Goal: Task Accomplishment & Management: Manage account settings

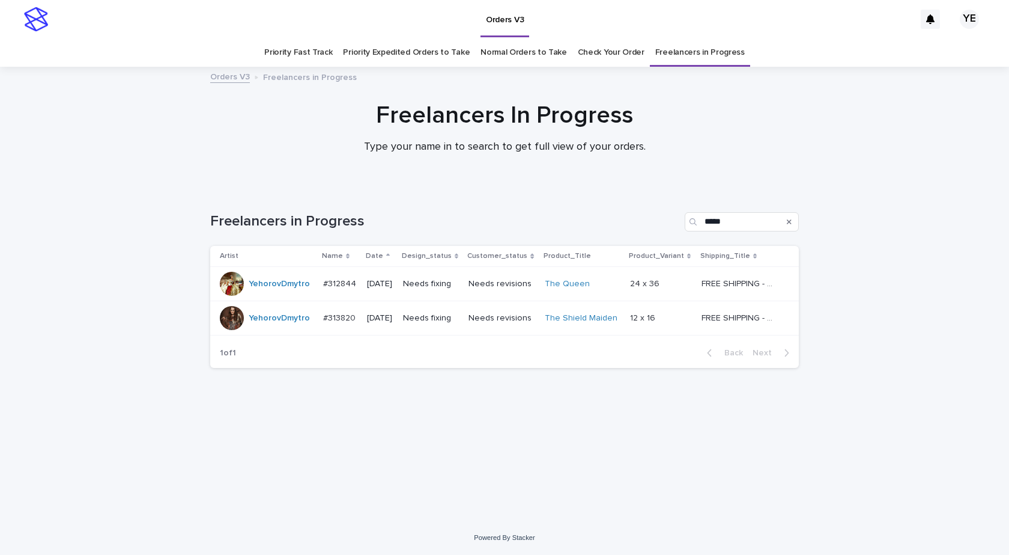
click at [277, 297] on td "YehorovDmytro" at bounding box center [264, 284] width 108 height 34
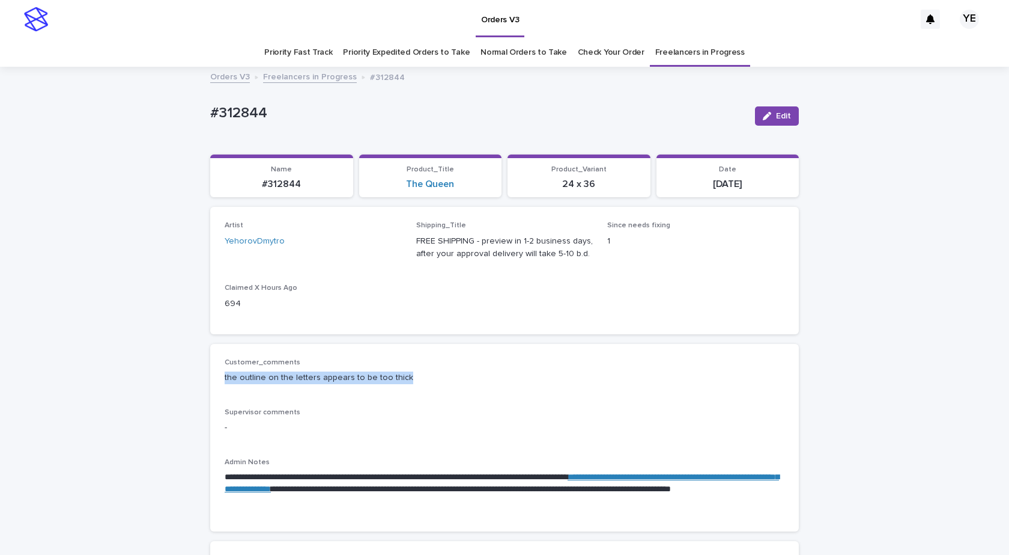
drag, startPoint x: 406, startPoint y: 377, endPoint x: 171, endPoint y: 377, distance: 234.9
copy p "the outline on the letters appears to be too thick"
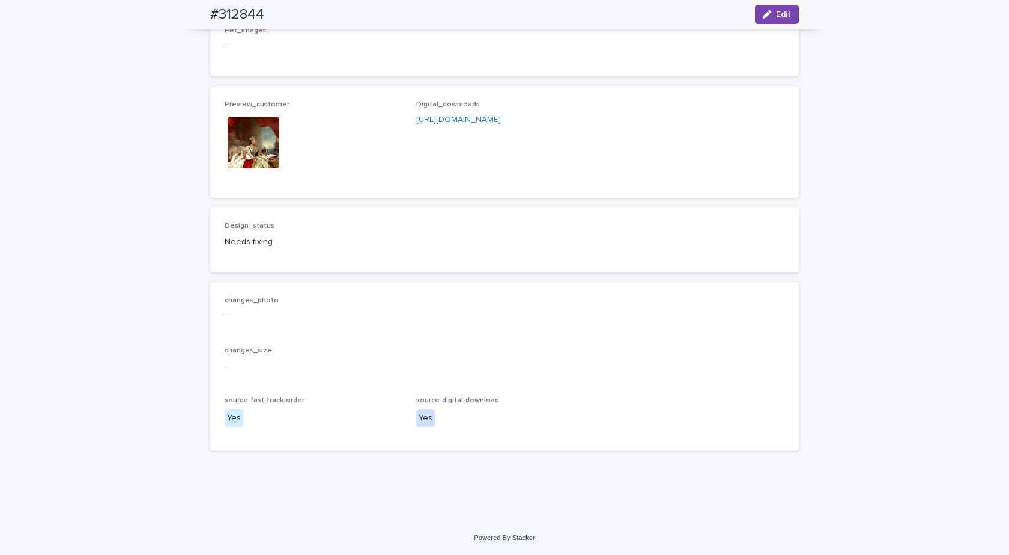
scroll to position [833, 0]
click at [257, 137] on img at bounding box center [254, 143] width 58 height 58
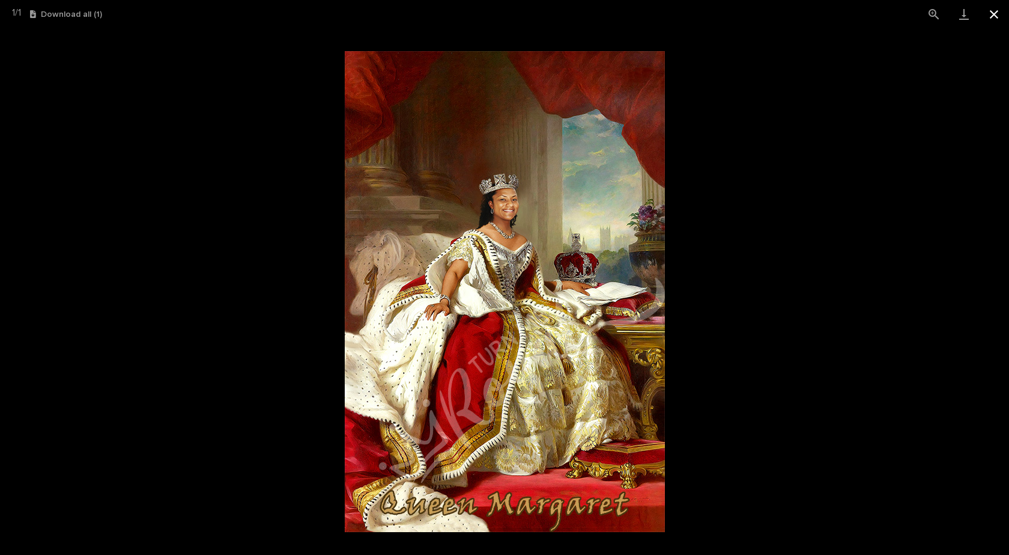
click at [997, 13] on button "Close gallery" at bounding box center [994, 14] width 30 height 28
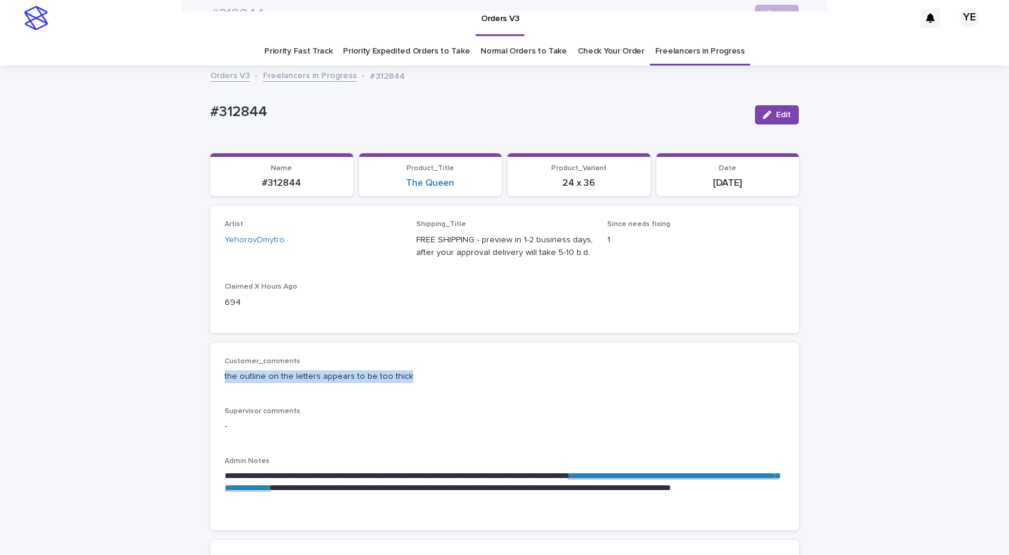
scroll to position [0, 0]
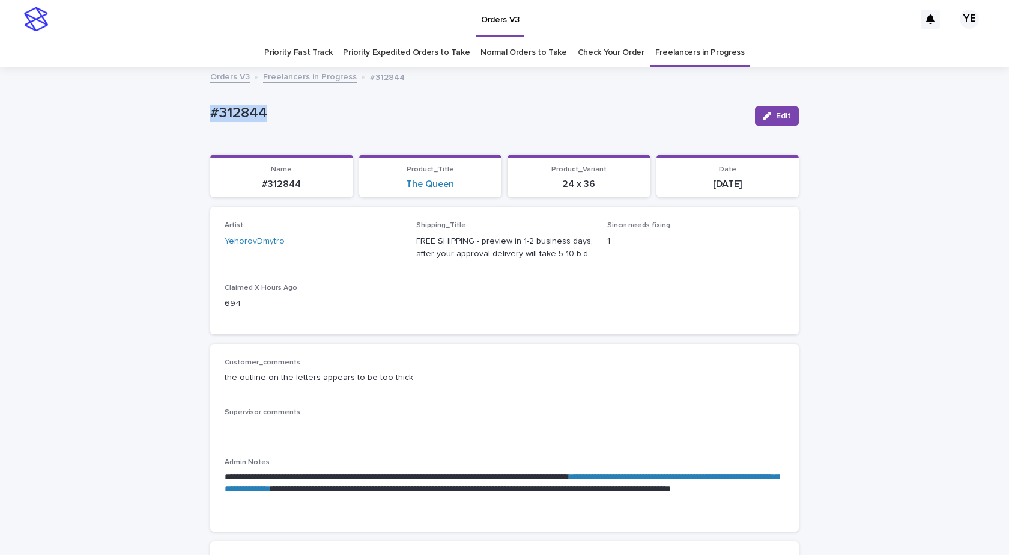
drag, startPoint x: 193, startPoint y: 109, endPoint x: 132, endPoint y: 110, distance: 61.9
copy p "#312844"
click at [780, 109] on button "Edit" at bounding box center [777, 115] width 44 height 19
copy p "#312844"
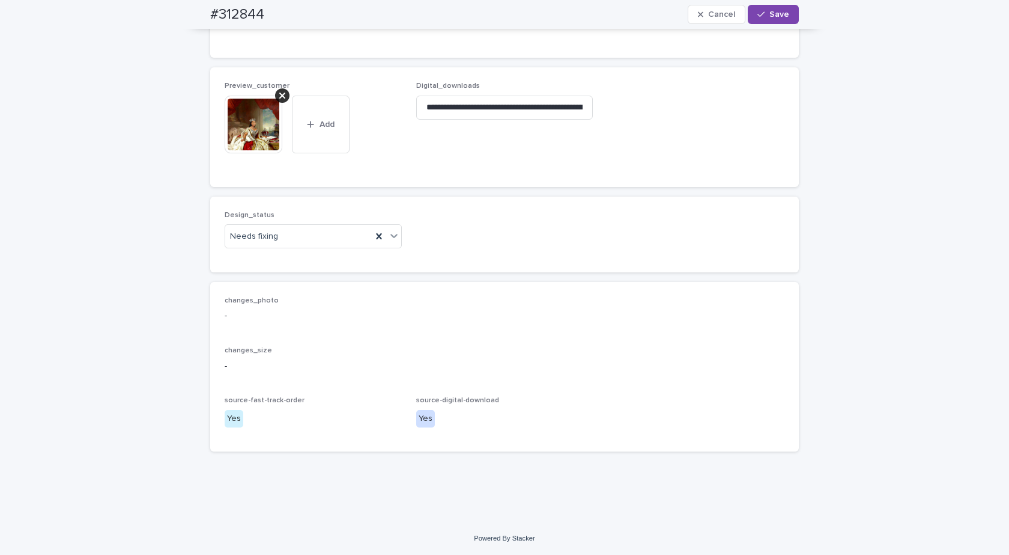
scroll to position [864, 0]
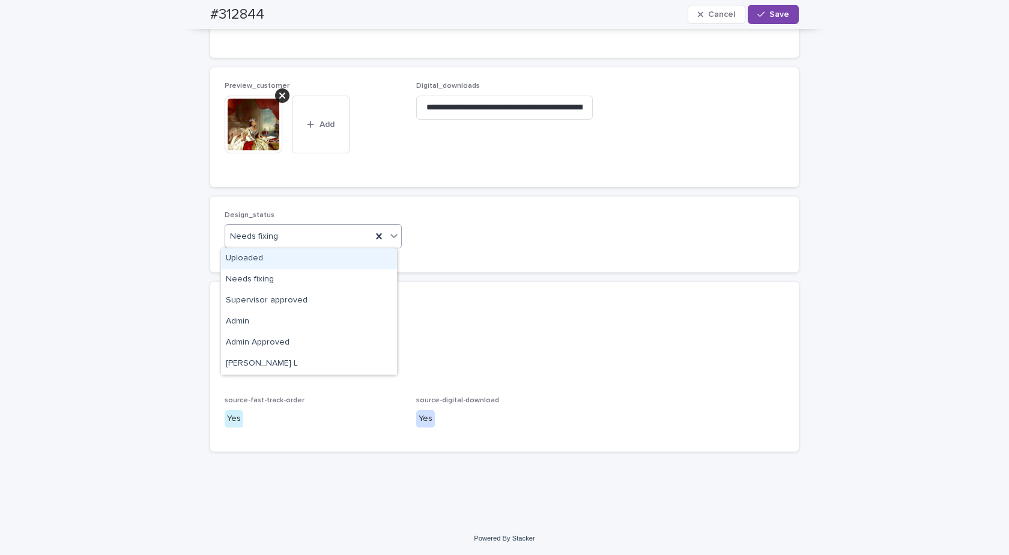
click at [297, 233] on div "Needs fixing" at bounding box center [298, 237] width 147 height 20
click at [255, 255] on div "Uploaded" at bounding box center [309, 258] width 176 height 21
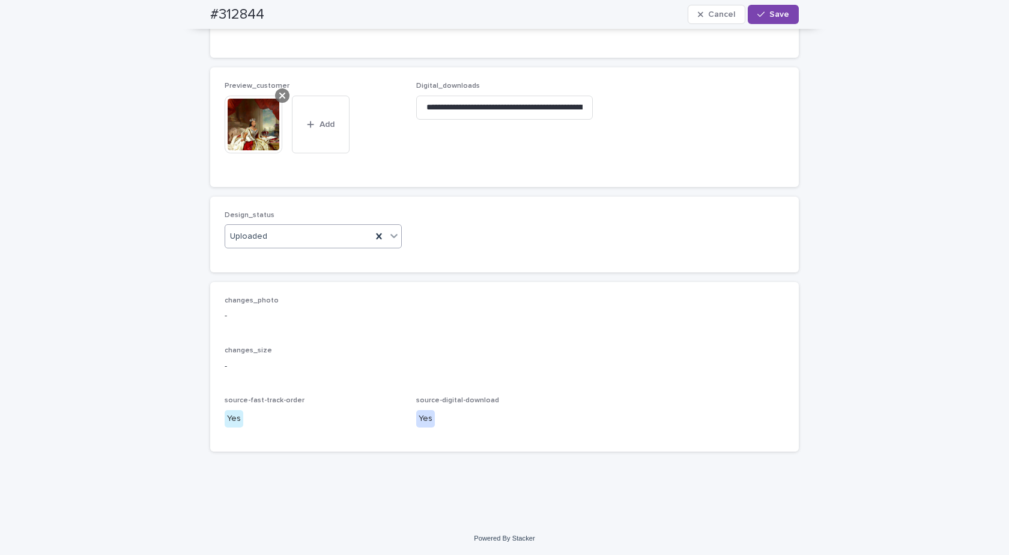
click at [280, 97] on icon at bounding box center [282, 96] width 6 height 6
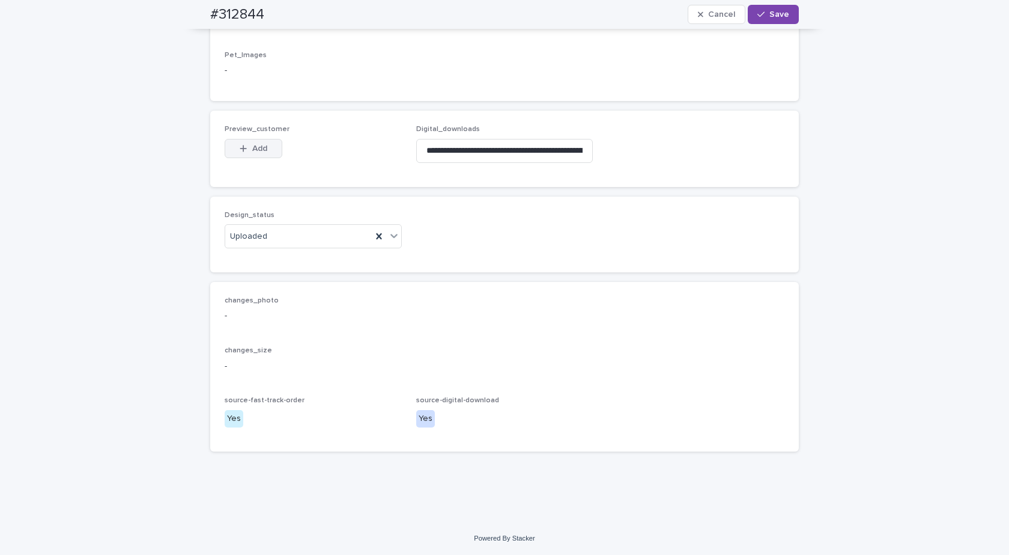
scroll to position [821, 0]
click at [252, 147] on span "Add" at bounding box center [259, 148] width 15 height 8
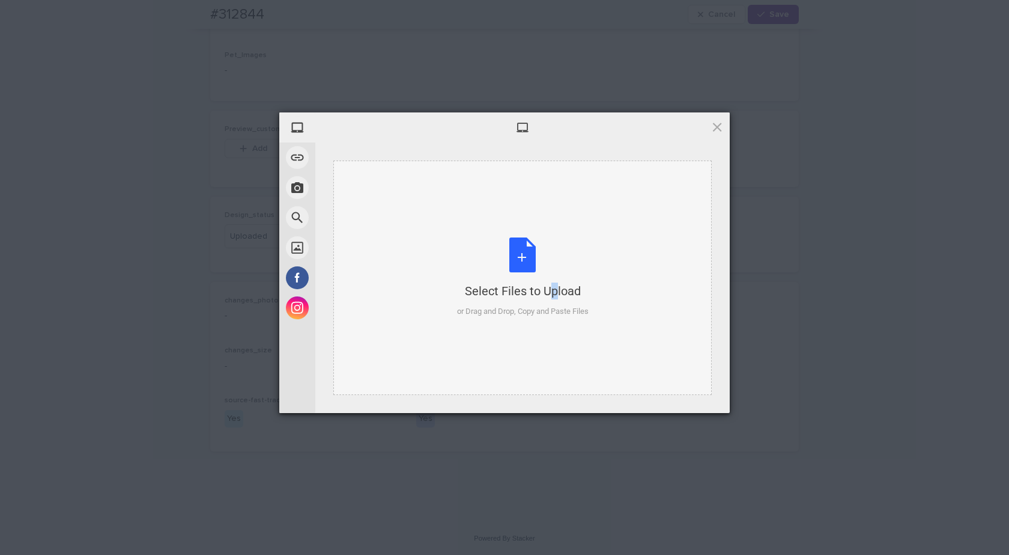
click at [527, 236] on div "Select Files to Upload or Drag and Drop, Copy and Paste Files" at bounding box center [522, 277] width 379 height 234
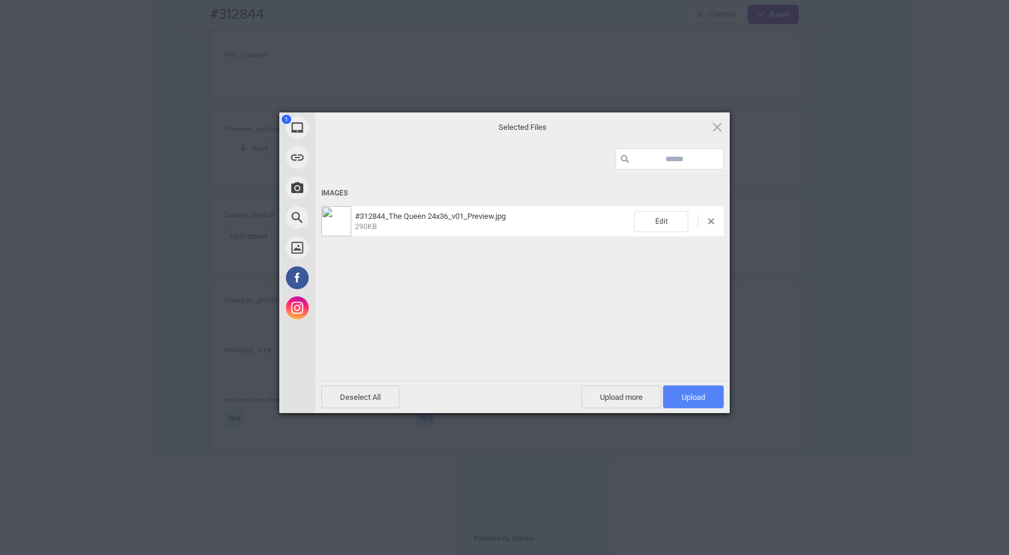
click at [678, 386] on div "Deselect All Upload more Upload 1" at bounding box center [522, 396] width 415 height 32
click at [680, 389] on span "Upload 1" at bounding box center [693, 396] width 61 height 23
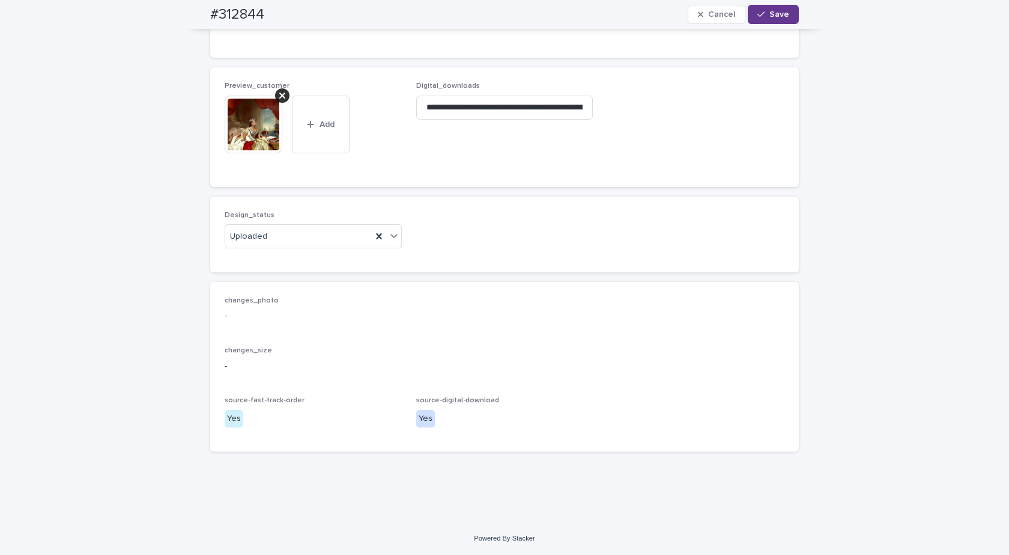
click at [759, 17] on icon "button" at bounding box center [761, 14] width 7 height 8
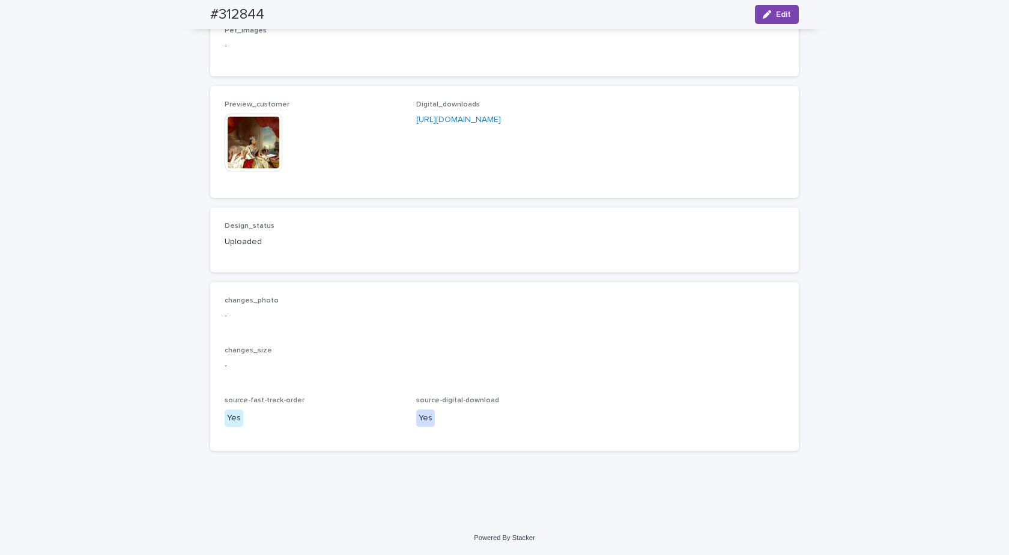
click at [251, 169] on img at bounding box center [254, 143] width 58 height 58
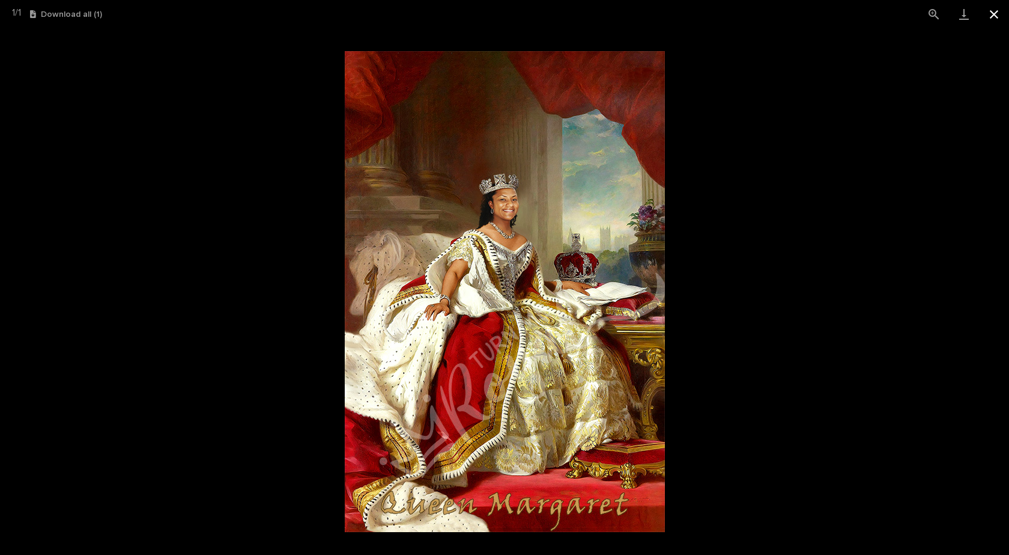
click at [997, 16] on button "Close gallery" at bounding box center [994, 14] width 30 height 28
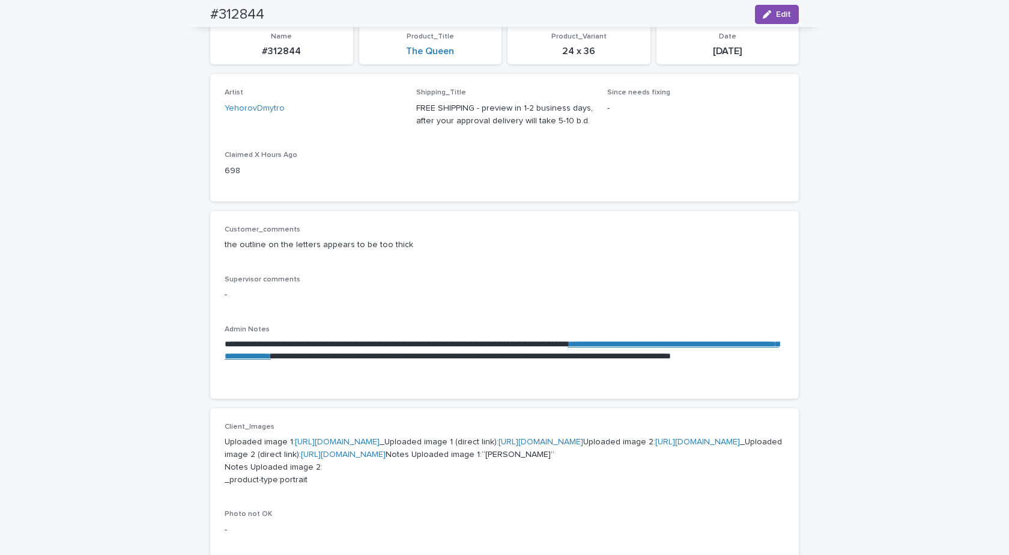
scroll to position [0, 0]
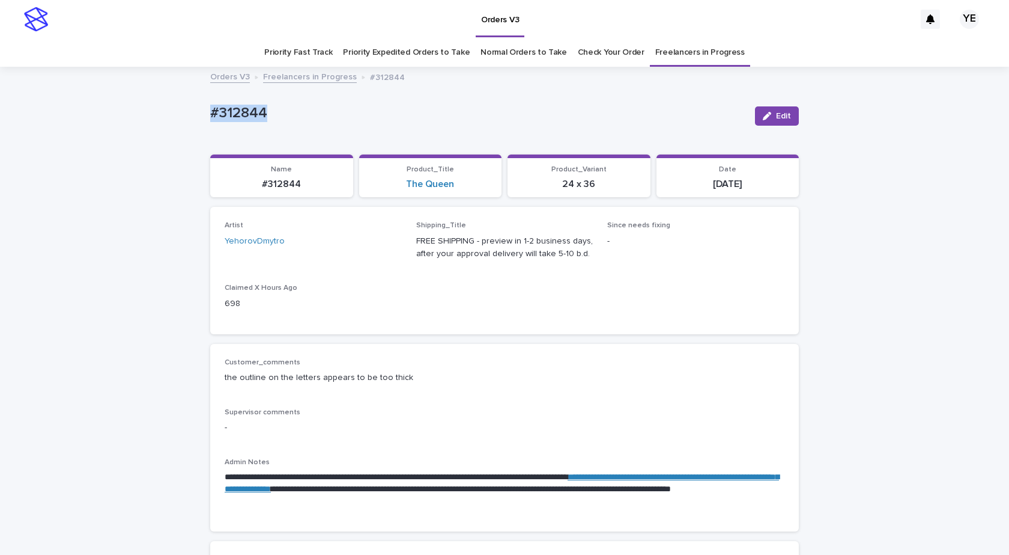
drag, startPoint x: 287, startPoint y: 120, endPoint x: 118, endPoint y: 114, distance: 169.5
copy p "#312844"
click at [293, 70] on link "Freelancers in Progress" at bounding box center [310, 76] width 94 height 14
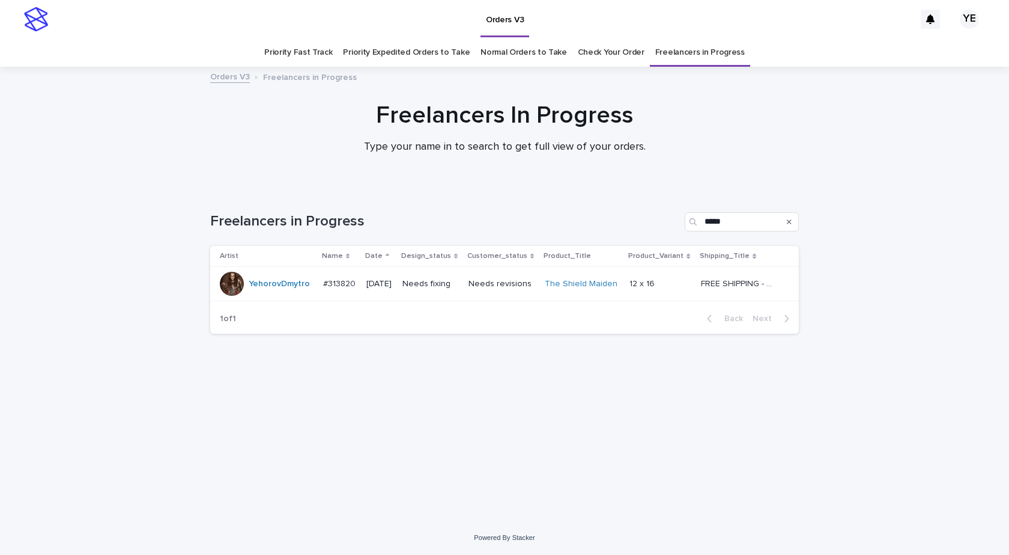
click at [266, 297] on td "YehorovDmytro" at bounding box center [264, 284] width 108 height 34
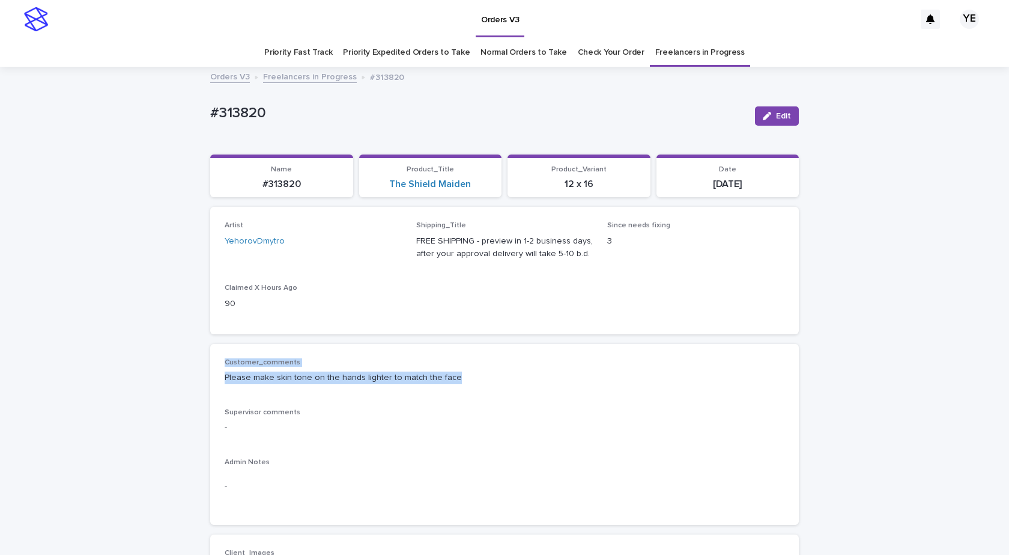
drag, startPoint x: 469, startPoint y: 370, endPoint x: 150, endPoint y: 368, distance: 319.1
click at [325, 398] on div "Customer_comments Please make skin tone on the hands lighter to match the face …" at bounding box center [505, 434] width 560 height 153
drag, startPoint x: 448, startPoint y: 373, endPoint x: 190, endPoint y: 370, distance: 257.2
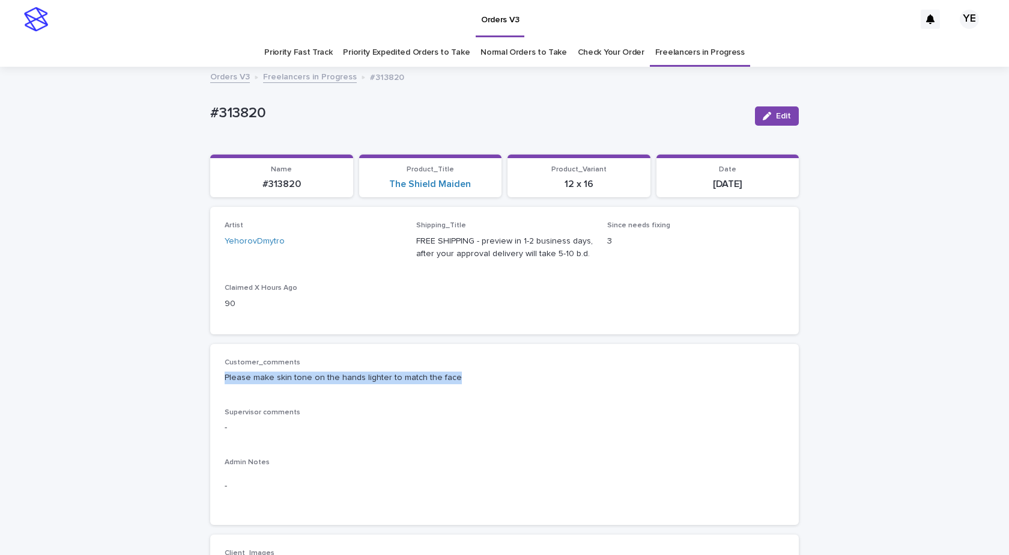
copy p "Please make skin tone on the hands lighter to match the face"
click at [276, 96] on div "#313820 Edit" at bounding box center [504, 116] width 589 height 48
drag, startPoint x: 278, startPoint y: 117, endPoint x: 145, endPoint y: 100, distance: 133.3
copy p "#313820"
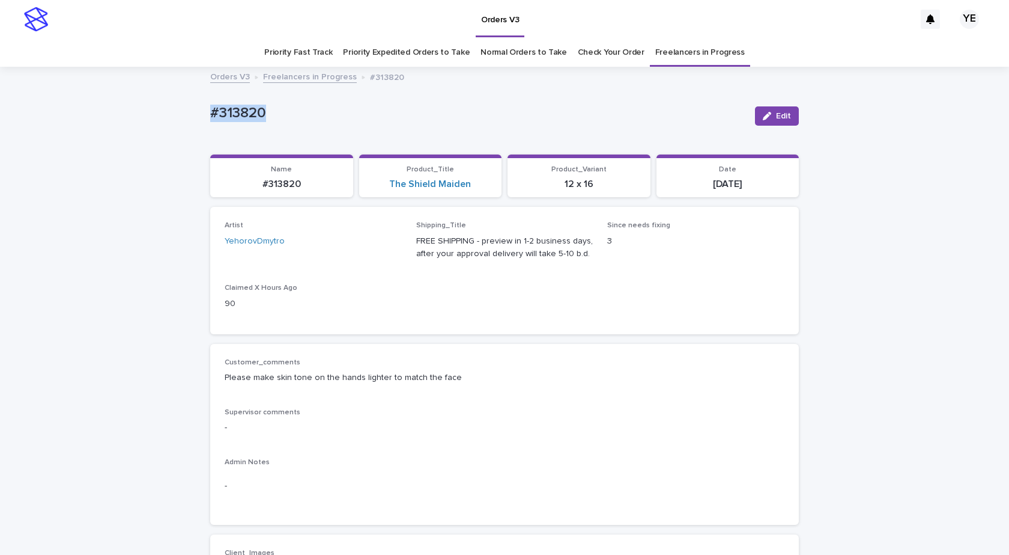
drag, startPoint x: 771, startPoint y: 112, endPoint x: 515, endPoint y: 133, distance: 256.8
click at [771, 112] on button "Edit" at bounding box center [777, 115] width 44 height 19
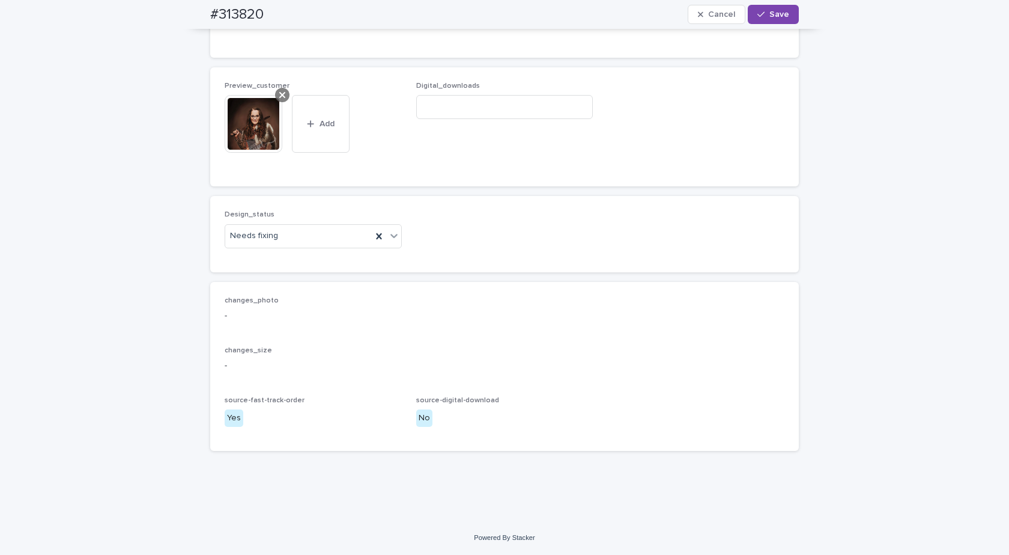
click at [279, 94] on icon at bounding box center [282, 95] width 6 height 10
click at [259, 252] on div "Design_status Needs fixing" at bounding box center [313, 233] width 177 height 47
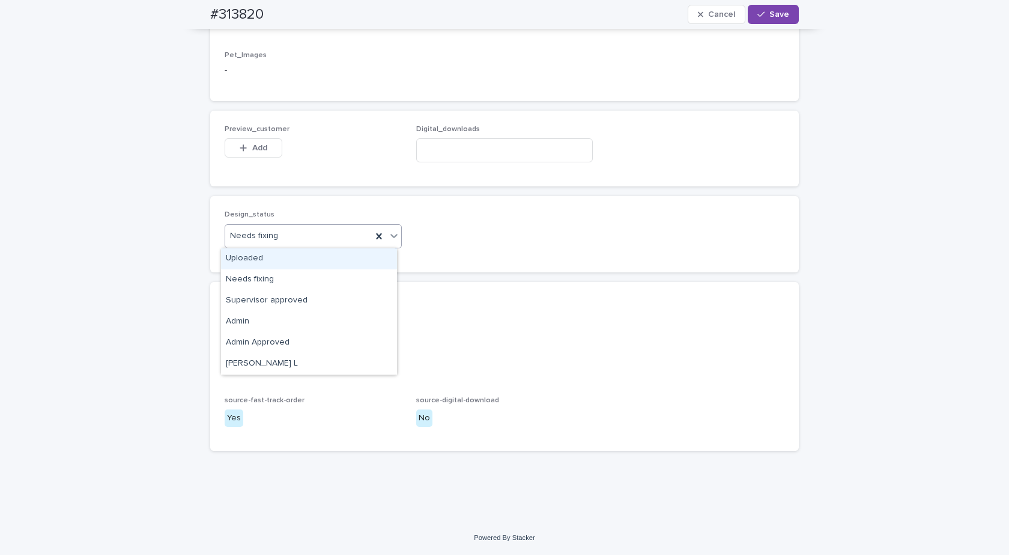
click at [243, 261] on div "Uploaded" at bounding box center [309, 258] width 176 height 21
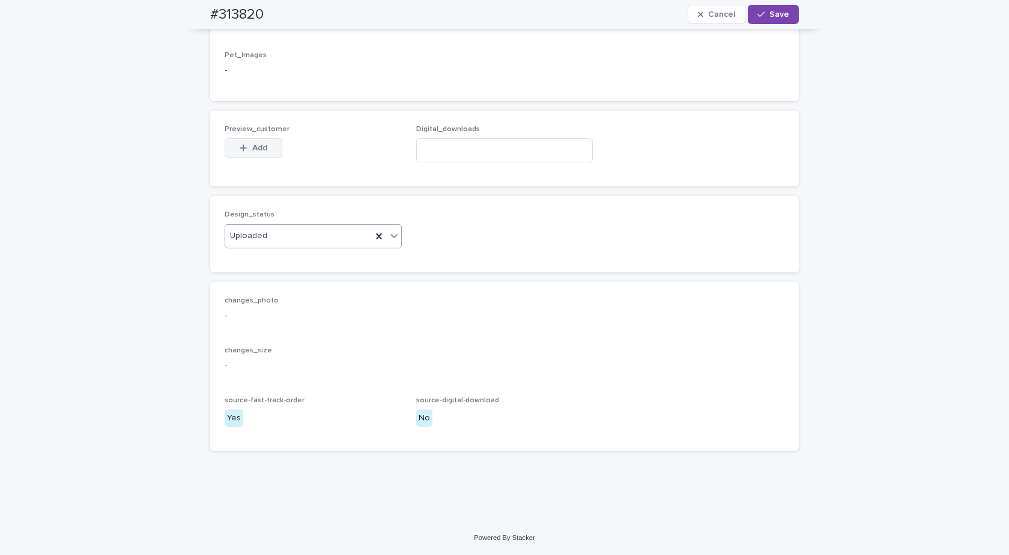
click at [259, 148] on span "Add" at bounding box center [259, 148] width 15 height 8
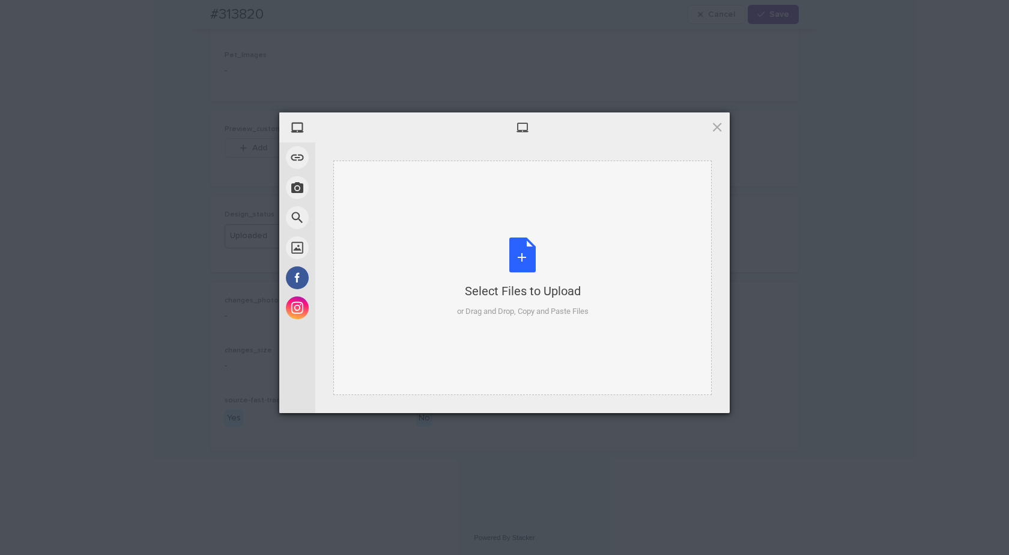
click at [543, 242] on div "Select Files to Upload or Drag and Drop, Copy and Paste Files" at bounding box center [523, 277] width 132 height 80
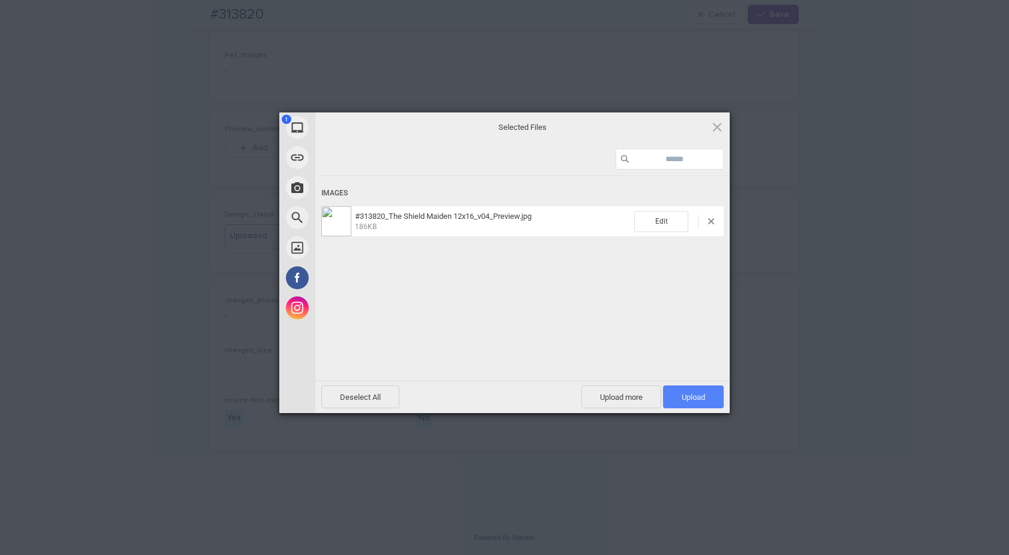
click at [693, 395] on span "Upload 1" at bounding box center [693, 396] width 23 height 9
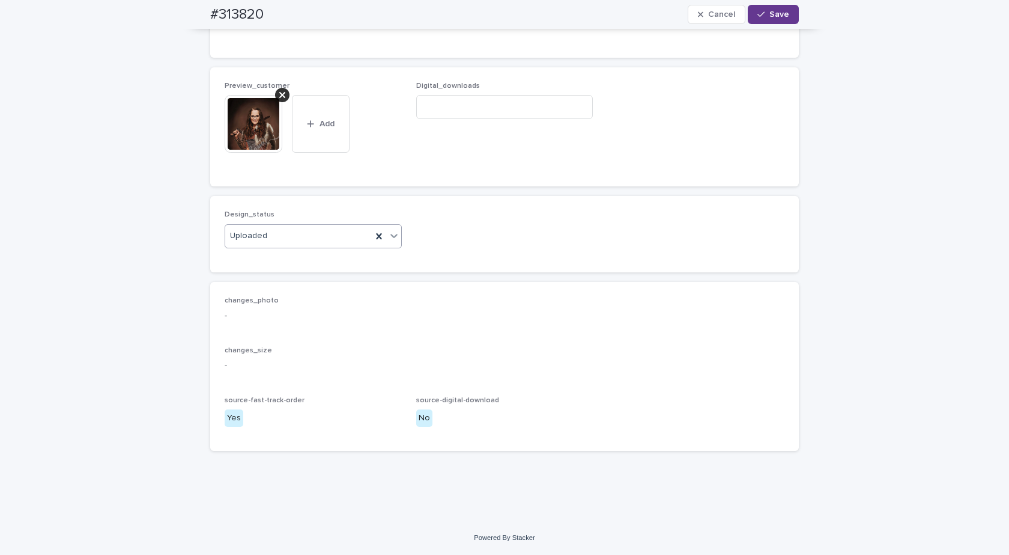
click at [773, 13] on span "Save" at bounding box center [780, 14] width 20 height 8
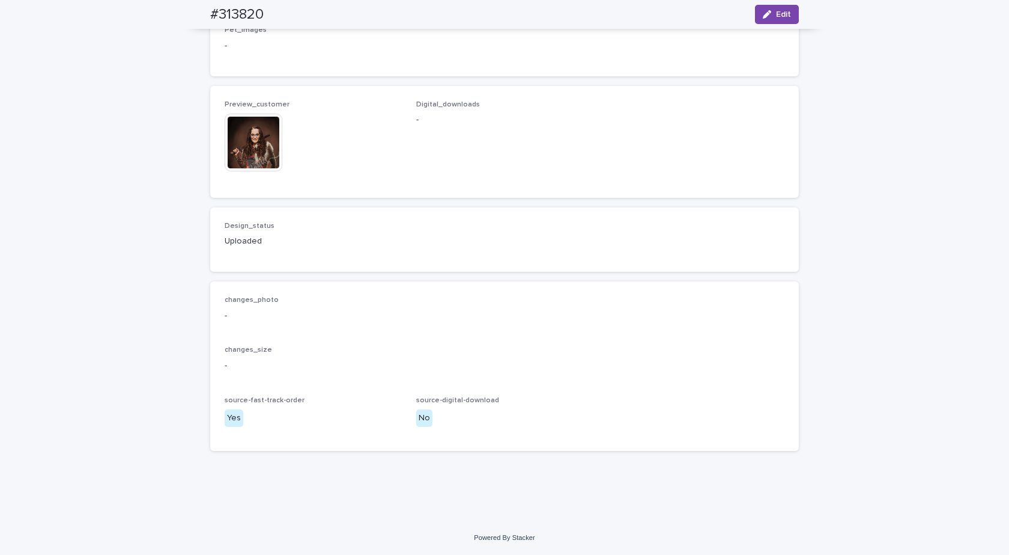
click at [251, 154] on img at bounding box center [254, 143] width 58 height 58
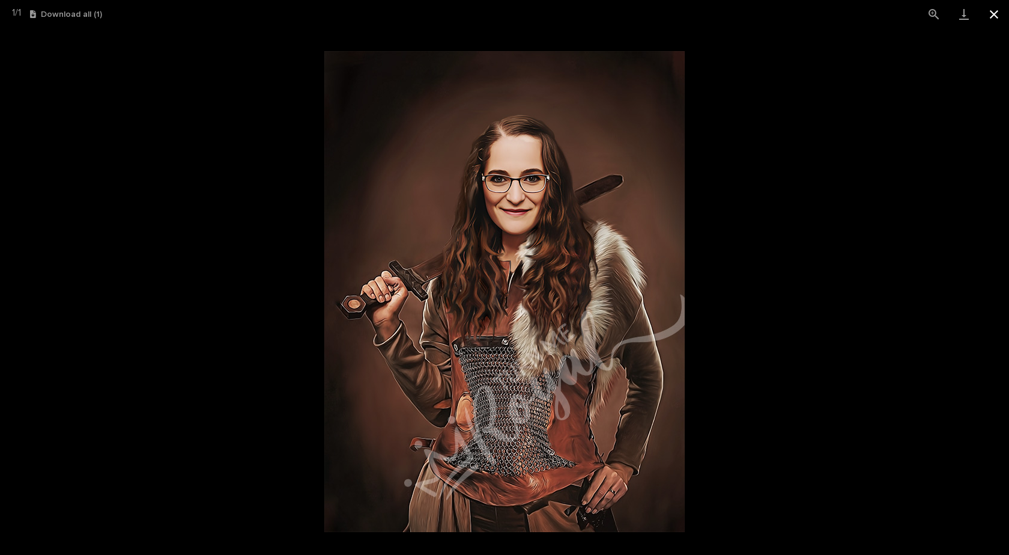
click at [987, 17] on button "Close gallery" at bounding box center [994, 14] width 30 height 28
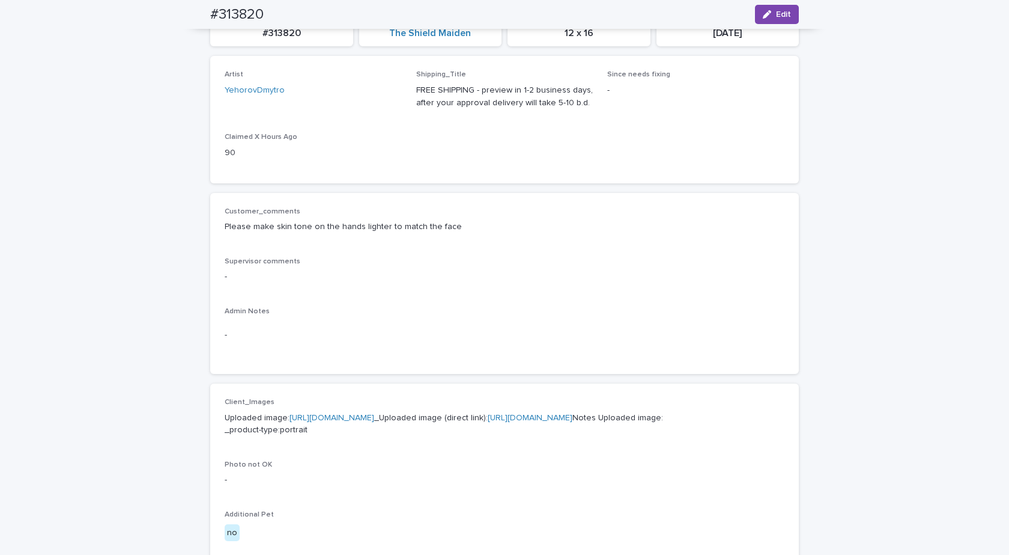
scroll to position [0, 0]
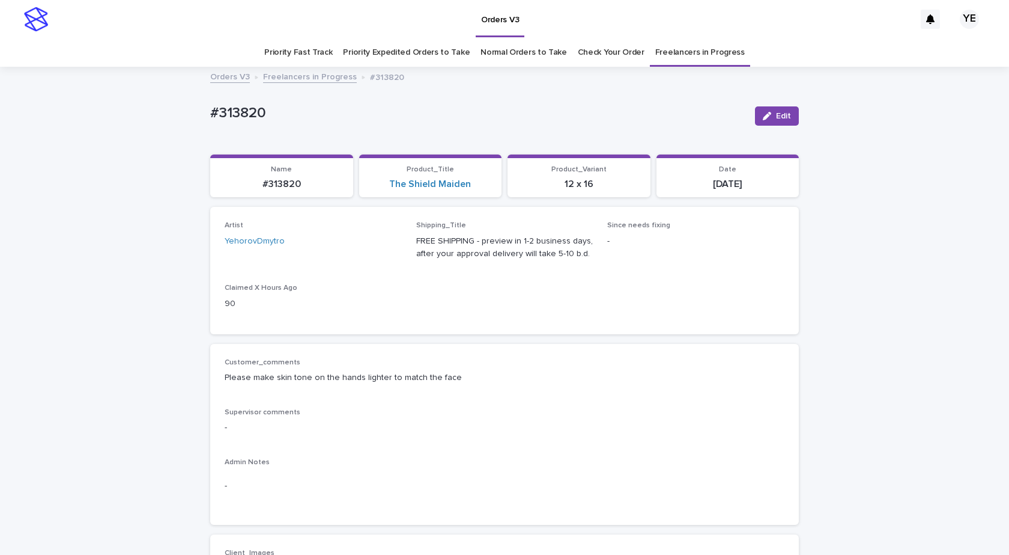
click at [305, 70] on link "Freelancers in Progress" at bounding box center [310, 76] width 94 height 14
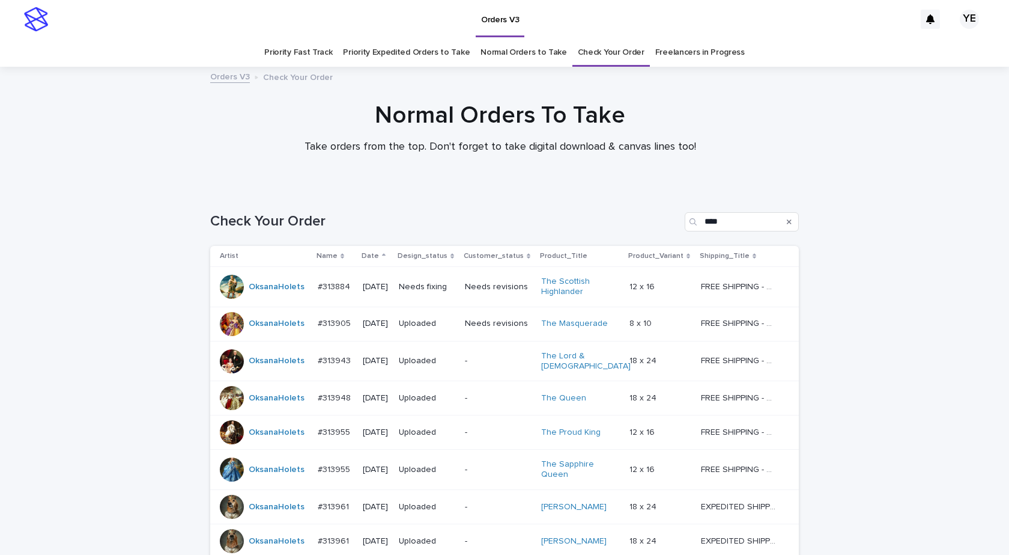
scroll to position [168, 0]
